Goal: Complete application form: Complete application form

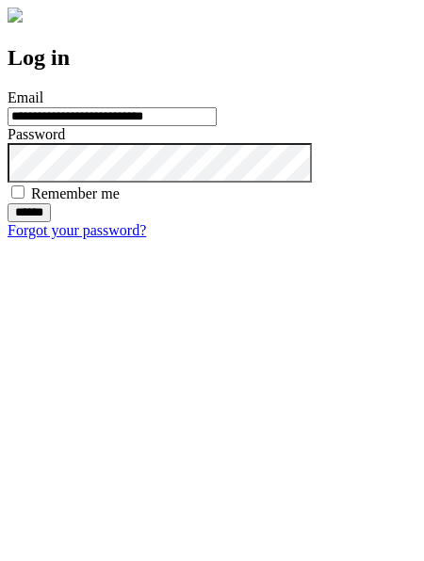
type input "**********"
click at [51, 222] on input "******" at bounding box center [29, 212] width 43 height 19
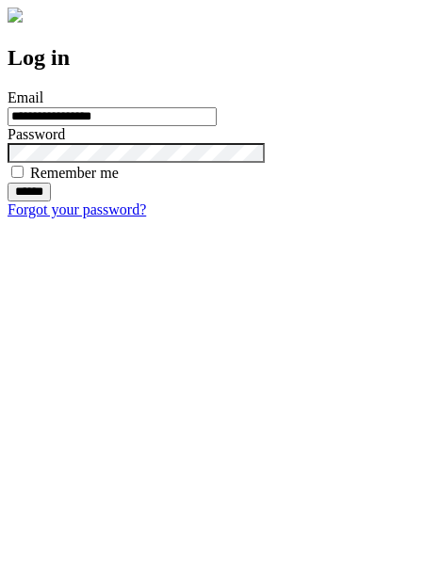
type input "**********"
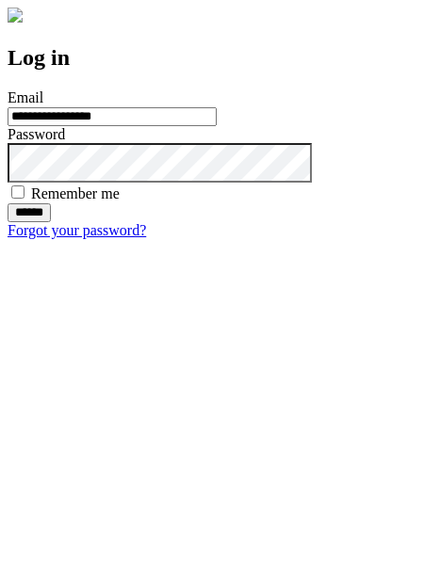
click at [51, 222] on input "******" at bounding box center [29, 212] width 43 height 19
